Goal: Navigation & Orientation: Find specific page/section

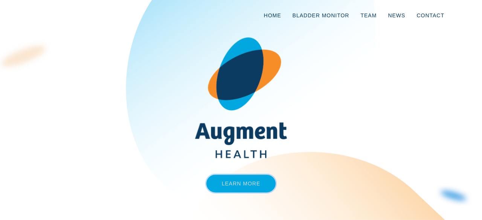
click at [244, 186] on link "Learn More" at bounding box center [241, 184] width 70 height 18
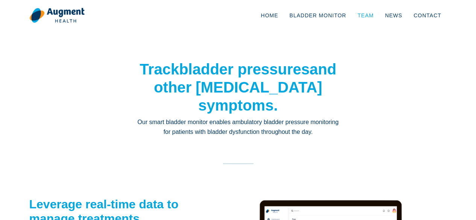
click at [373, 12] on link "Team" at bounding box center [365, 15] width 27 height 25
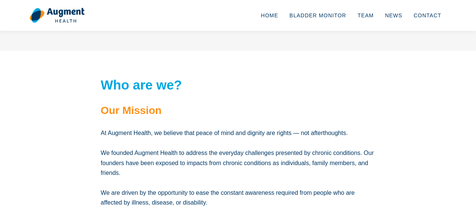
scroll to position [1122, 0]
